Goal: Task Accomplishment & Management: Complete application form

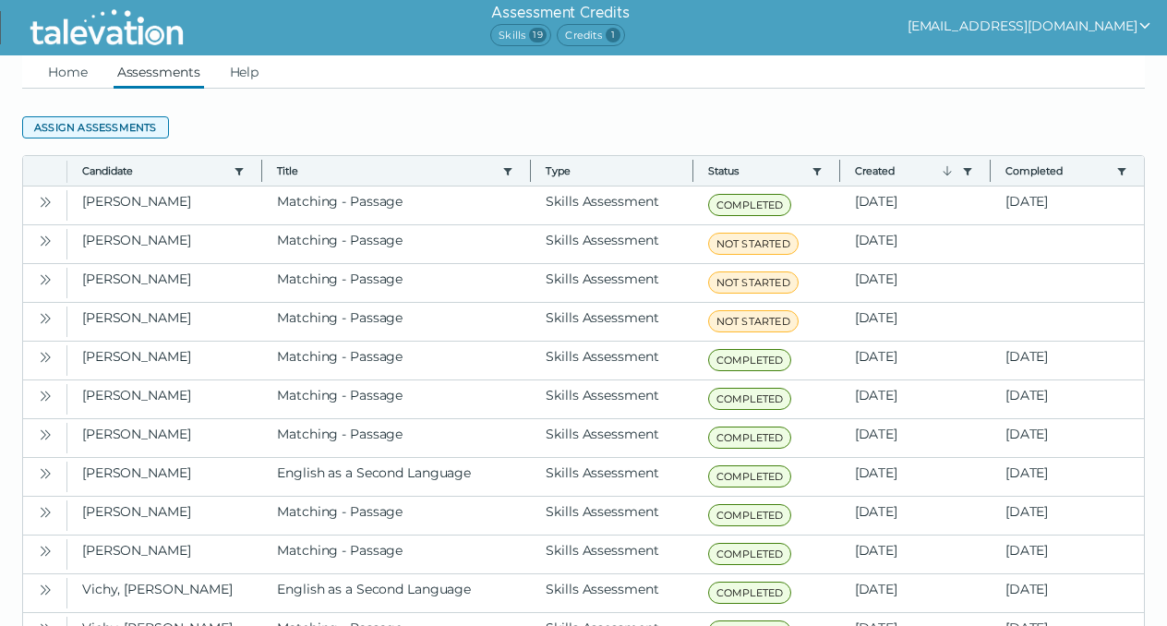
click at [126, 124] on button "Assign assessments" at bounding box center [95, 127] width 147 height 22
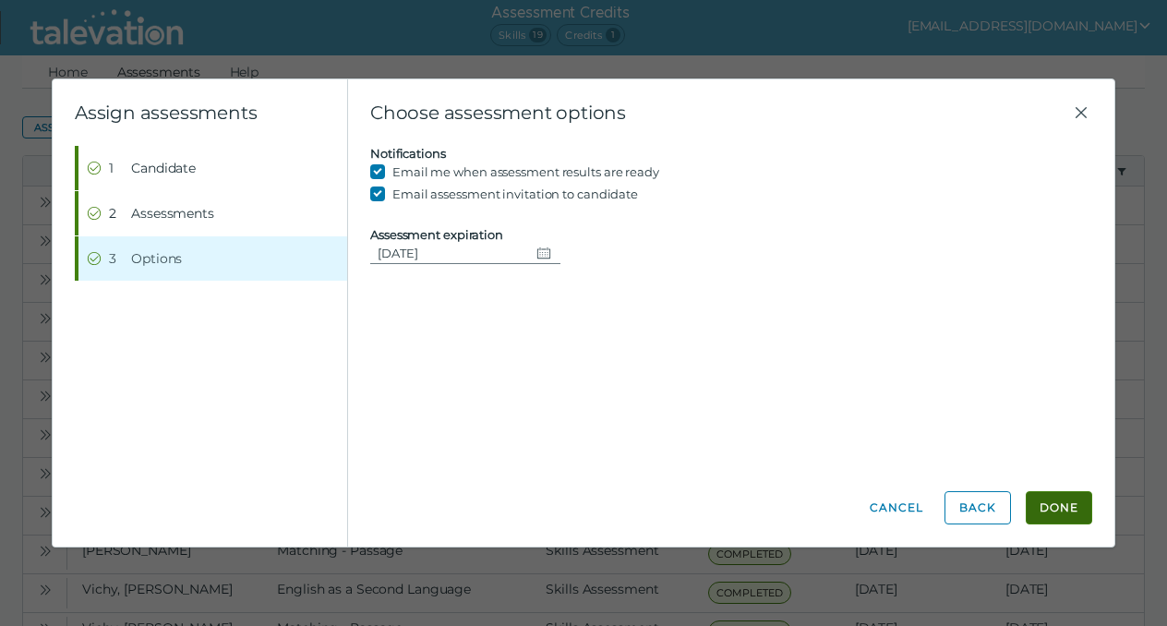
click at [1046, 497] on button "Done" at bounding box center [1058, 507] width 66 height 33
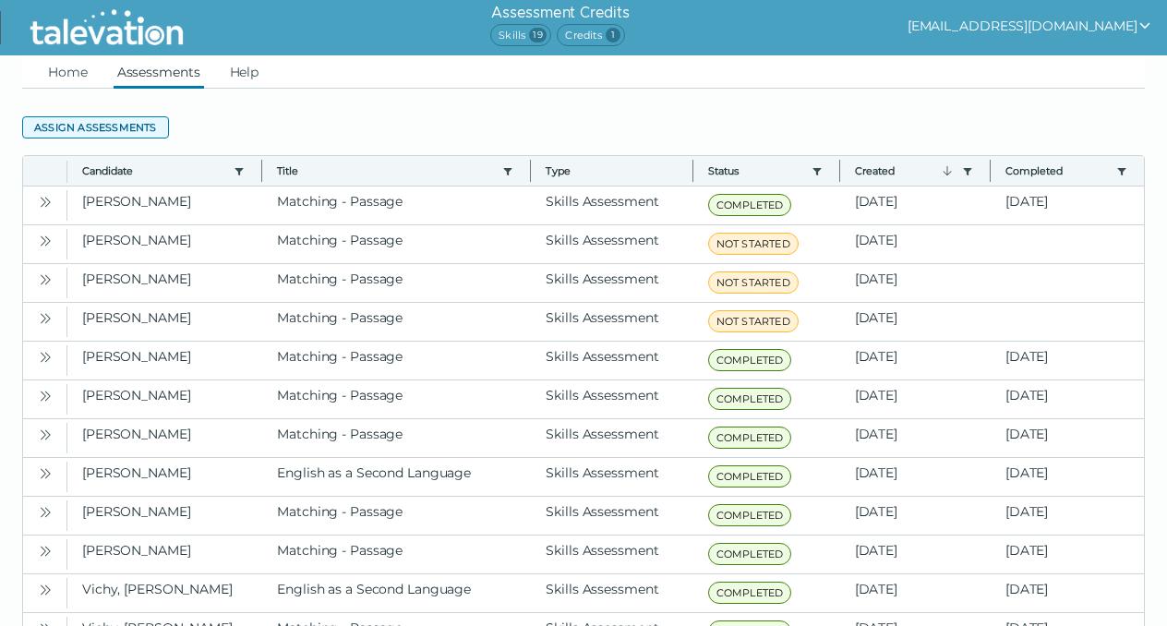
click at [124, 131] on button "Assign assessments" at bounding box center [95, 127] width 147 height 22
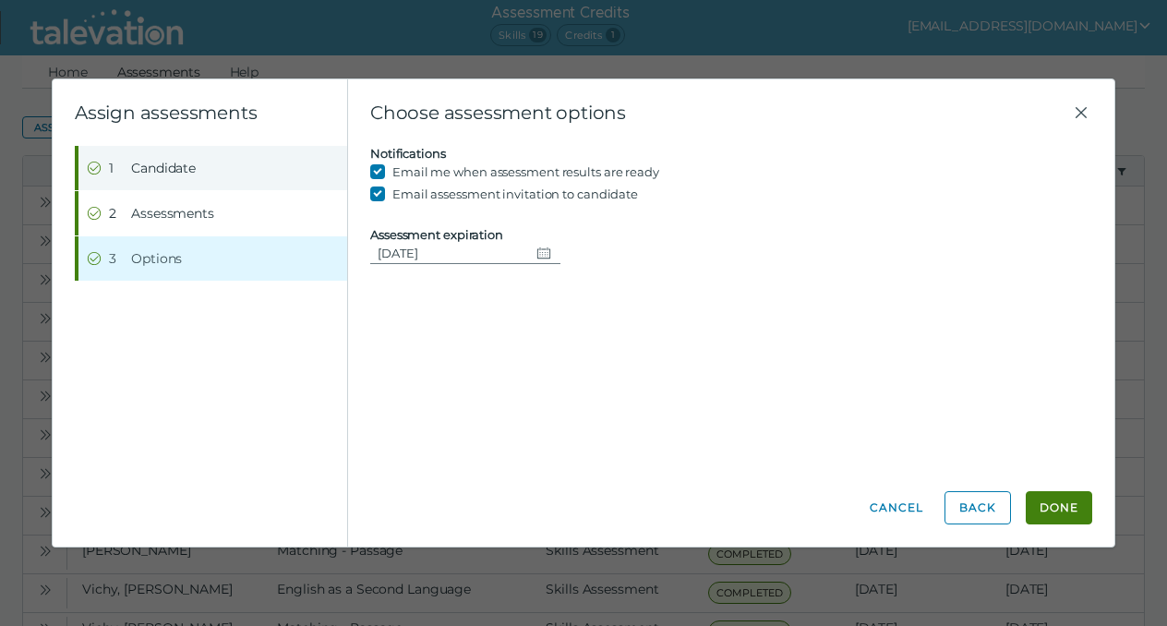
click at [165, 174] on span "Candidate" at bounding box center [163, 168] width 65 height 18
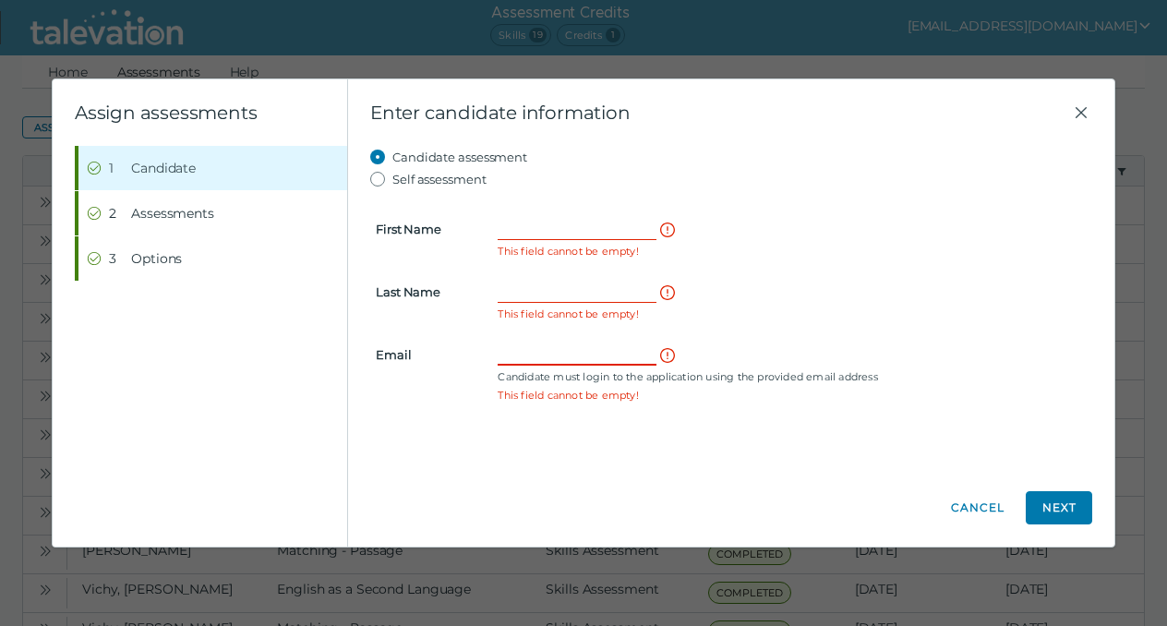
click at [516, 352] on input "Email" at bounding box center [576, 354] width 159 height 22
paste input "[EMAIL_ADDRESS][DOMAIN_NAME]"
drag, startPoint x: 642, startPoint y: 358, endPoint x: 461, endPoint y: 351, distance: 182.0
click at [461, 351] on clr-input-container "Email [EMAIL_ADDRESS][DOMAIN_NAME] Candidate must login to the application usin…" at bounding box center [731, 363] width 733 height 41
type input "[EMAIL_ADDRESS][DOMAIN_NAME]"
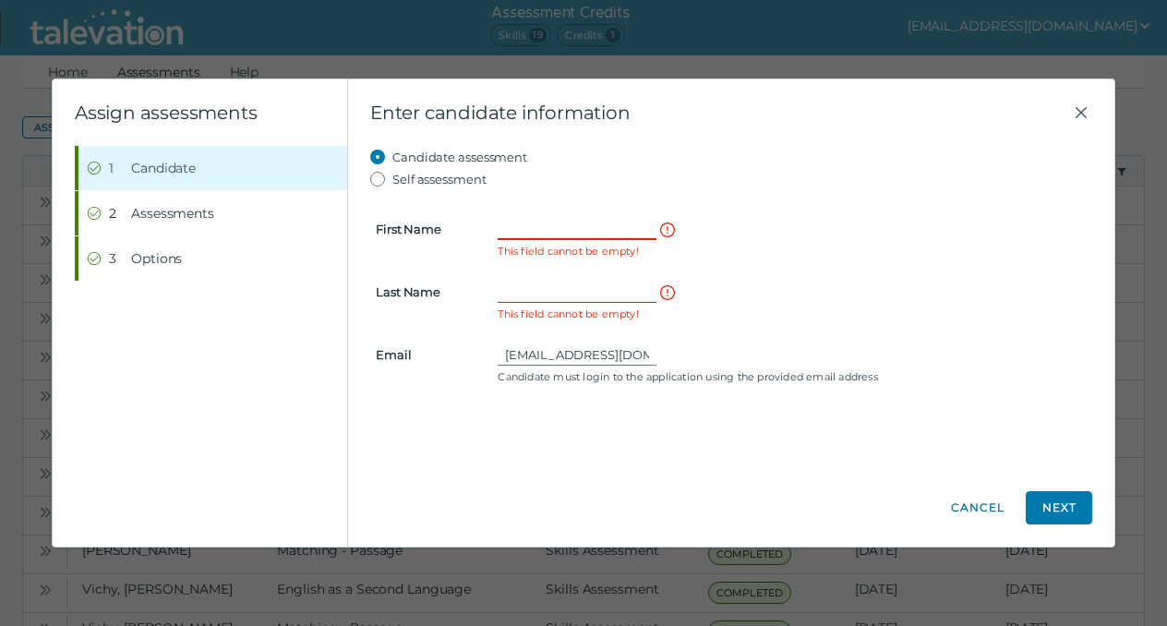
click at [517, 226] on input "First Name" at bounding box center [576, 229] width 159 height 22
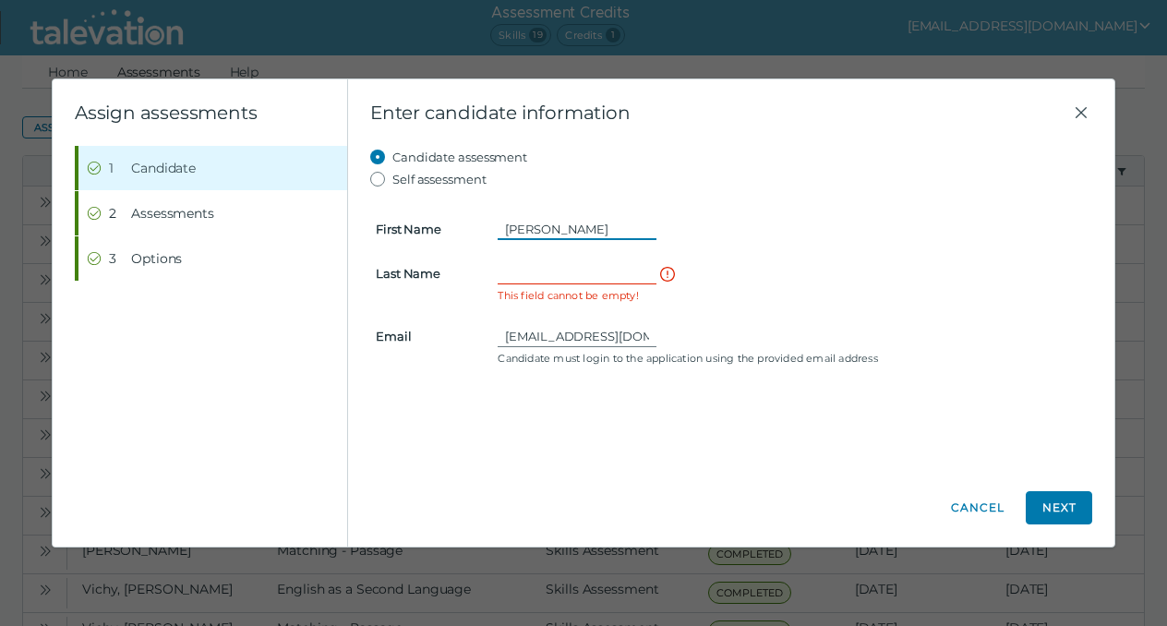
type input "[PERSON_NAME]"
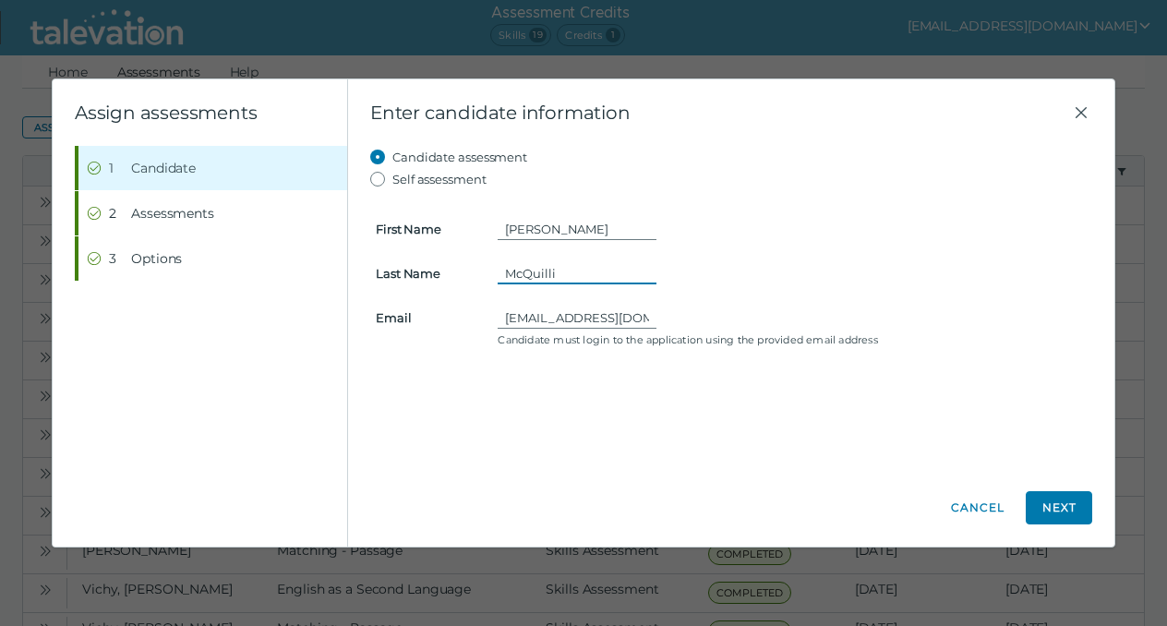
type input "[PERSON_NAME]"
click at [1044, 509] on button "Next" at bounding box center [1058, 507] width 66 height 33
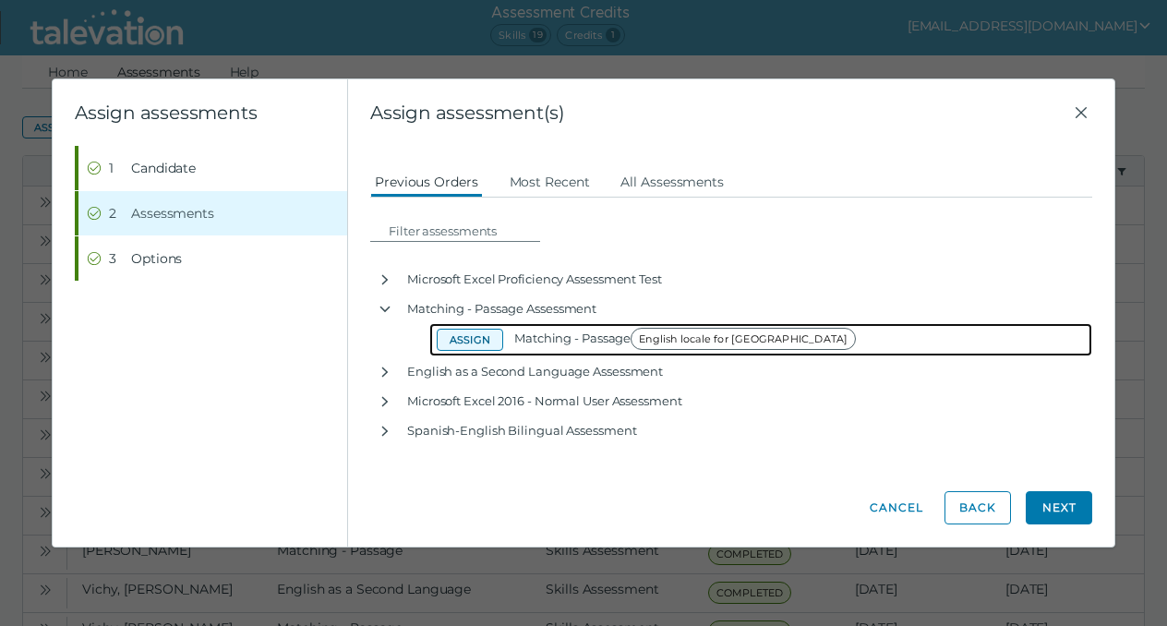
click at [470, 341] on button "Assign" at bounding box center [470, 340] width 66 height 22
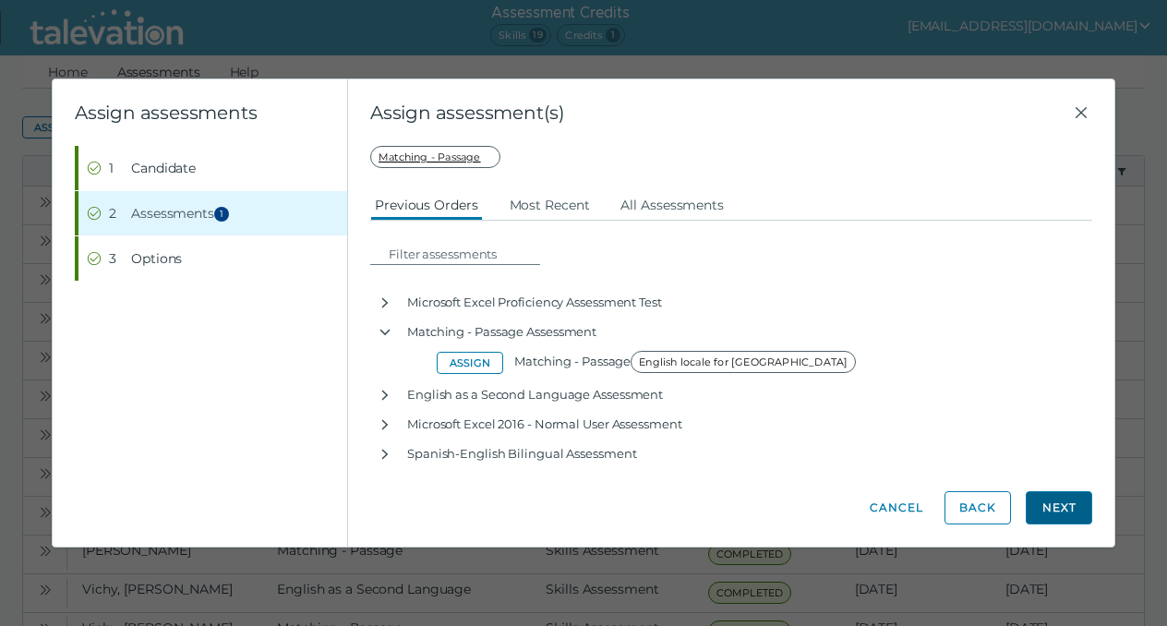
click at [1050, 512] on button "Next" at bounding box center [1058, 507] width 66 height 33
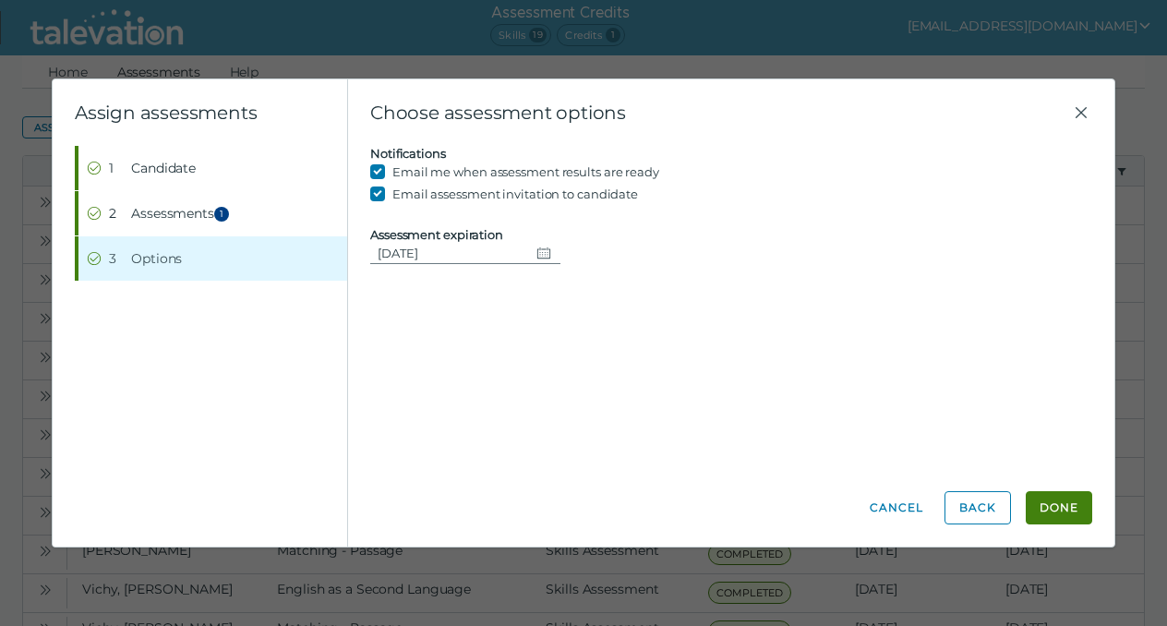
click at [543, 258] on icon "Change date, 08/29/2025" at bounding box center [543, 253] width 15 height 15
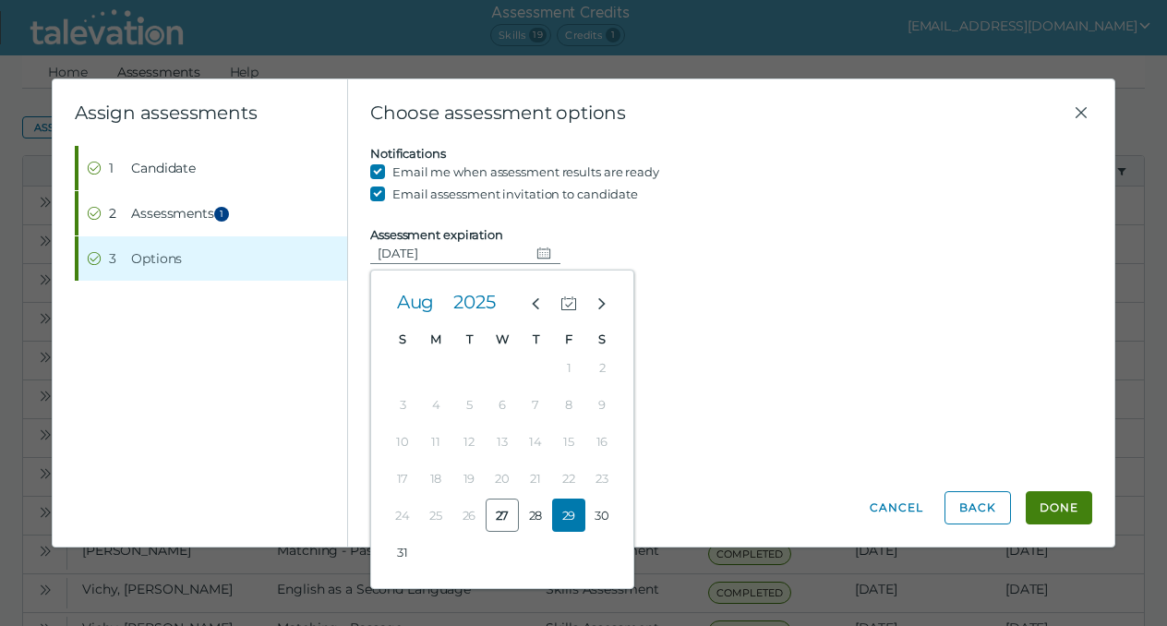
click at [578, 512] on button "29" at bounding box center [568, 514] width 33 height 33
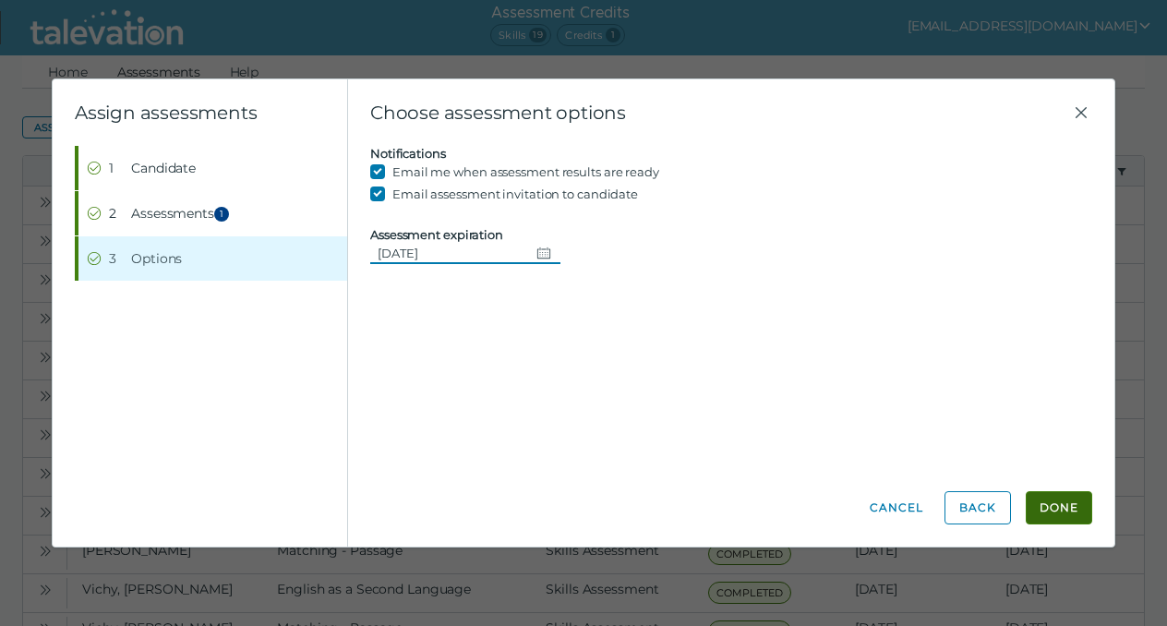
click at [1060, 514] on button "Done" at bounding box center [1058, 507] width 66 height 33
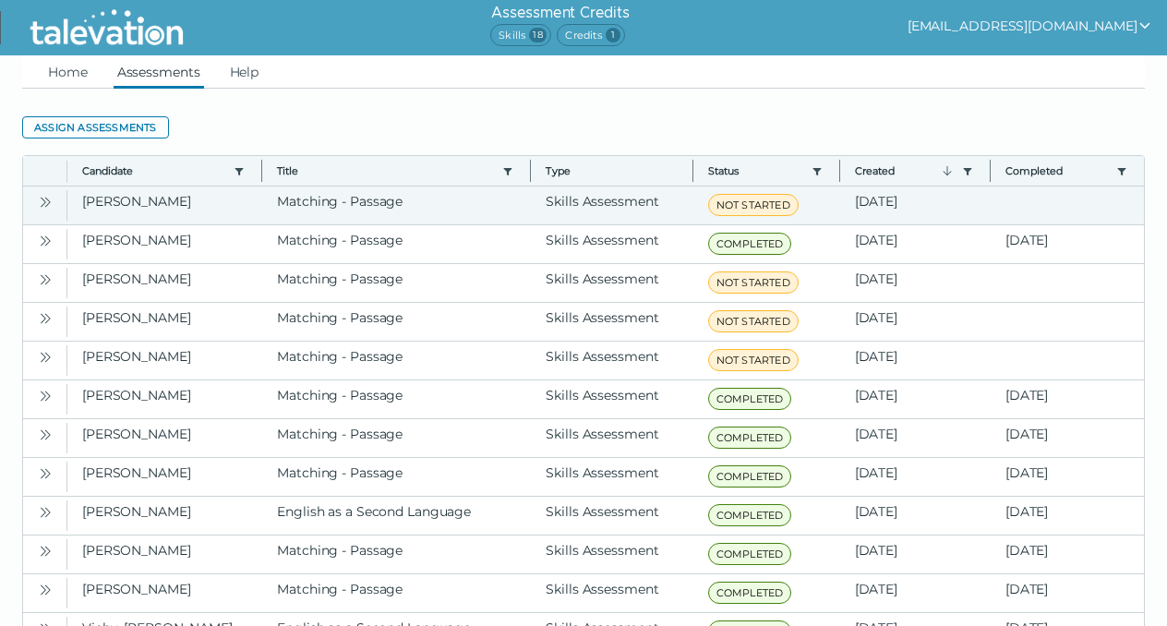
click at [48, 198] on icon "Open" at bounding box center [45, 202] width 15 height 15
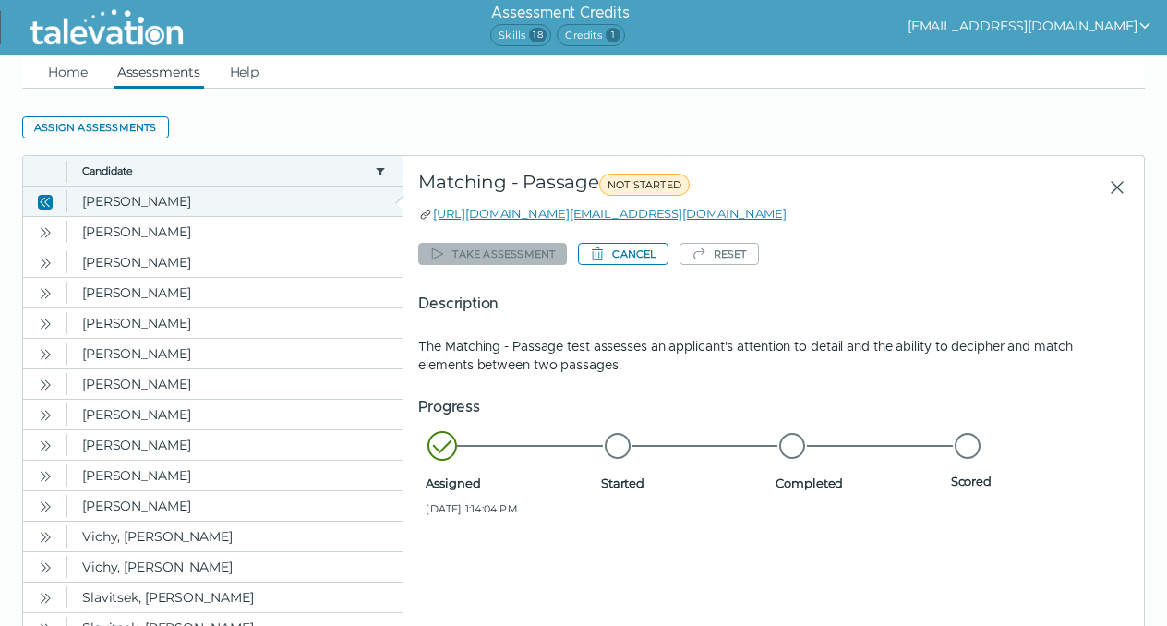
click at [48, 198] on icon "Close" at bounding box center [47, 202] width 6 height 10
click at [48, 201] on icon "Close" at bounding box center [45, 202] width 15 height 15
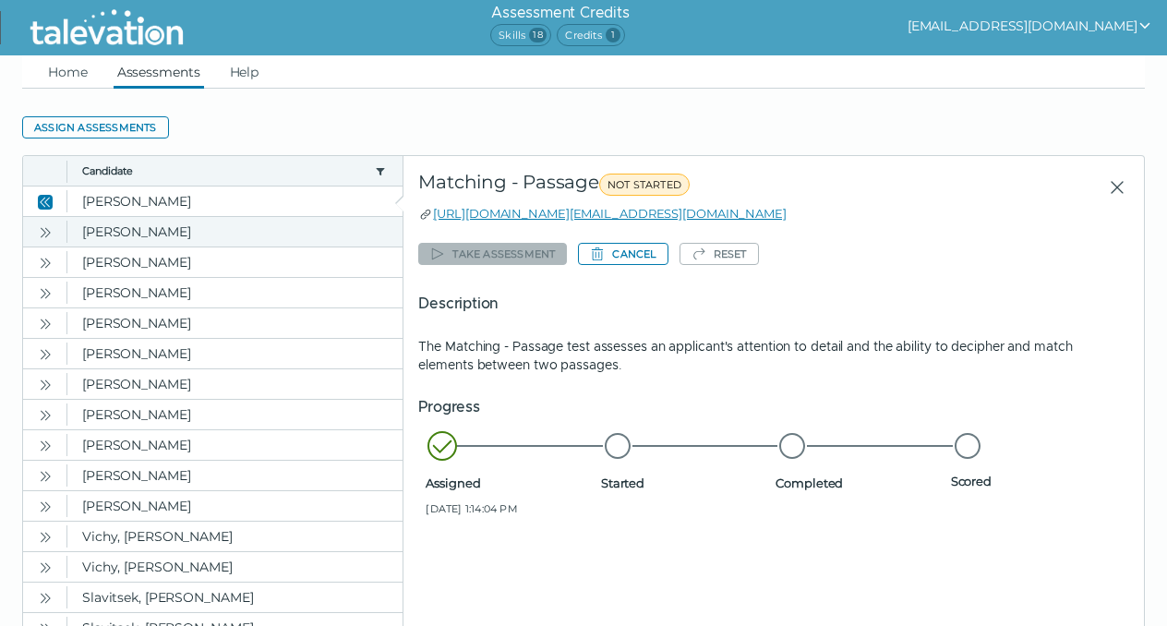
click at [50, 230] on icon "Open" at bounding box center [45, 232] width 15 height 15
